Goal: Task Accomplishment & Management: Complete application form

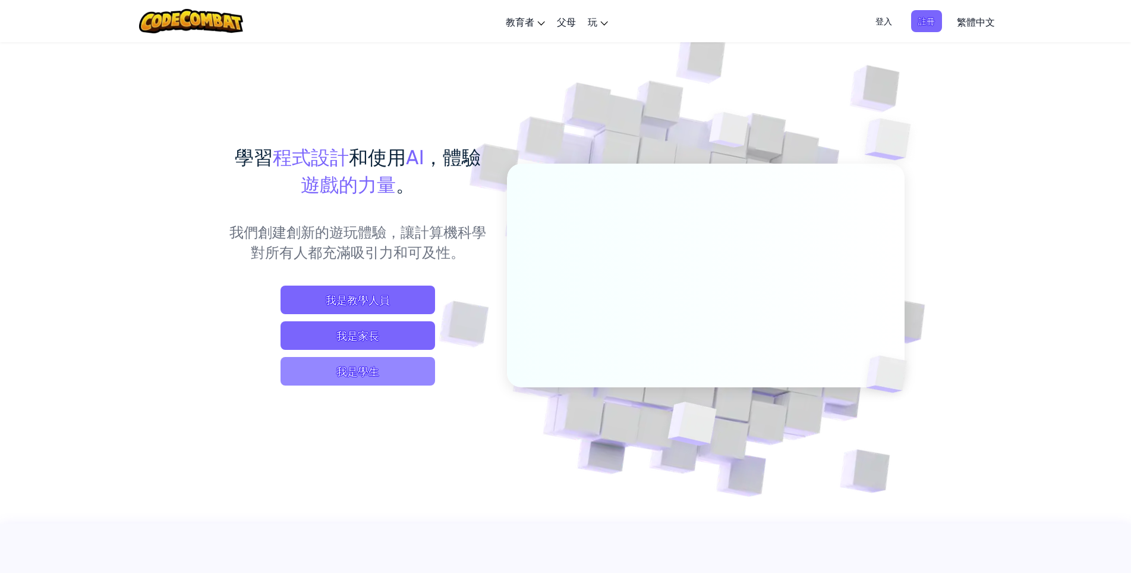
click at [391, 373] on span "我是學生" at bounding box center [358, 371] width 155 height 29
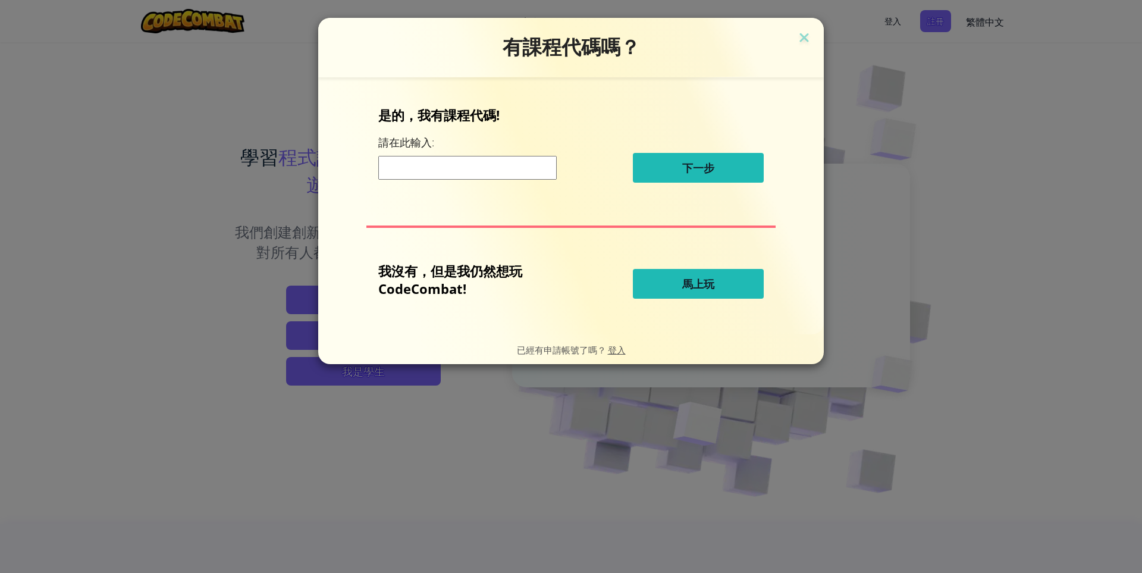
click at [482, 165] on input at bounding box center [467, 168] width 178 height 24
click at [802, 39] on img at bounding box center [803, 39] width 15 height 18
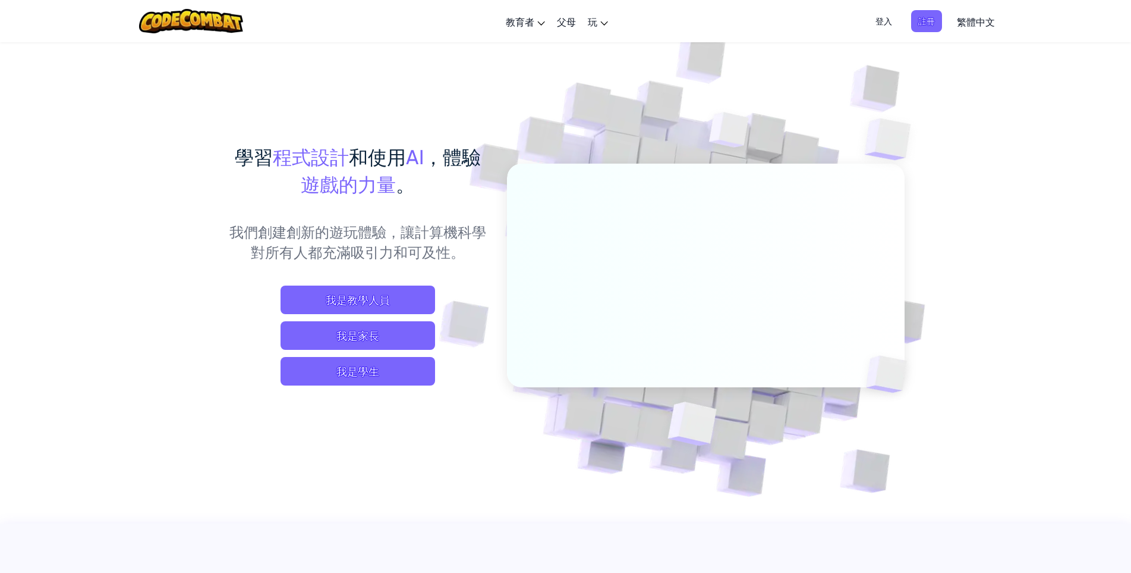
click at [886, 18] on span "登入" at bounding box center [884, 21] width 31 height 22
